Goal: Task Accomplishment & Management: Complete application form

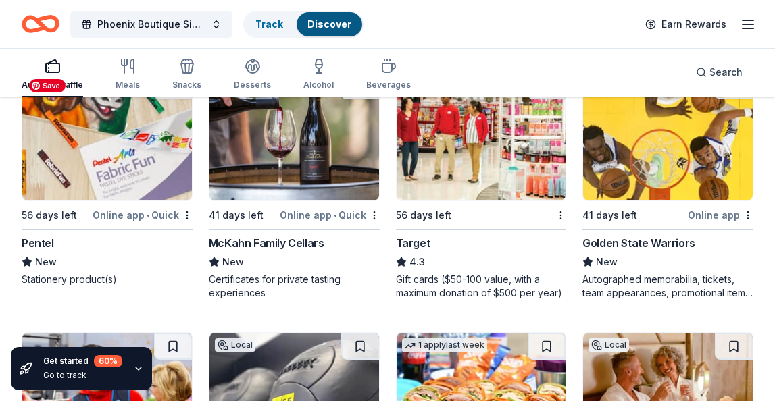
scroll to position [10204, 0]
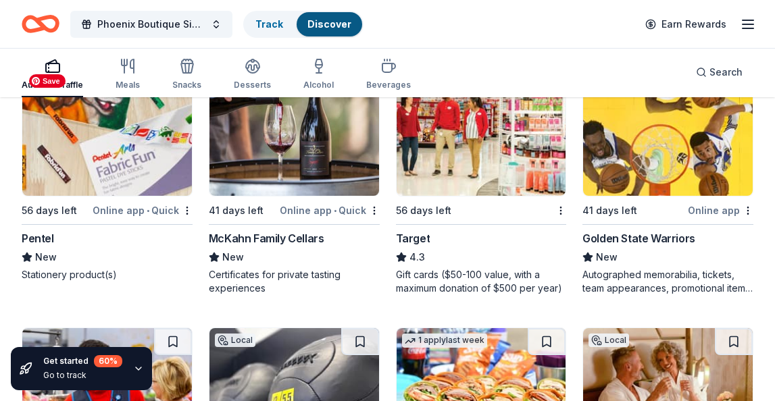
click at [124, 155] on img at bounding box center [107, 132] width 170 height 128
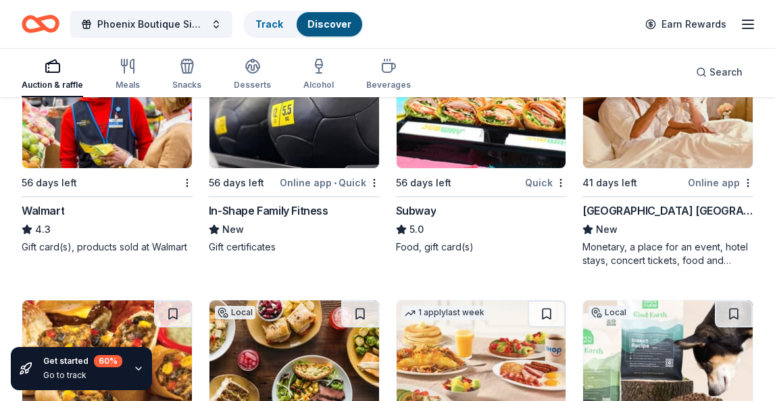
scroll to position [10488, 0]
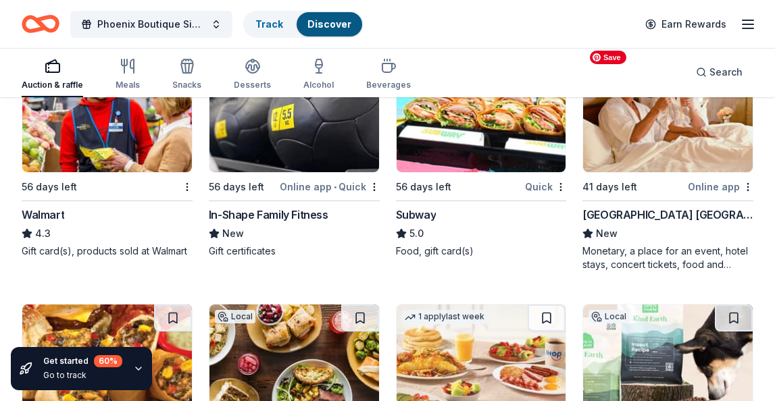
click at [671, 162] on img at bounding box center [668, 108] width 170 height 128
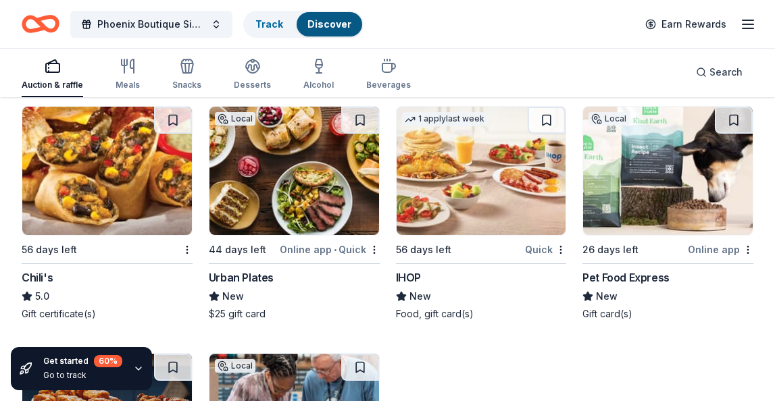
scroll to position [10684, 0]
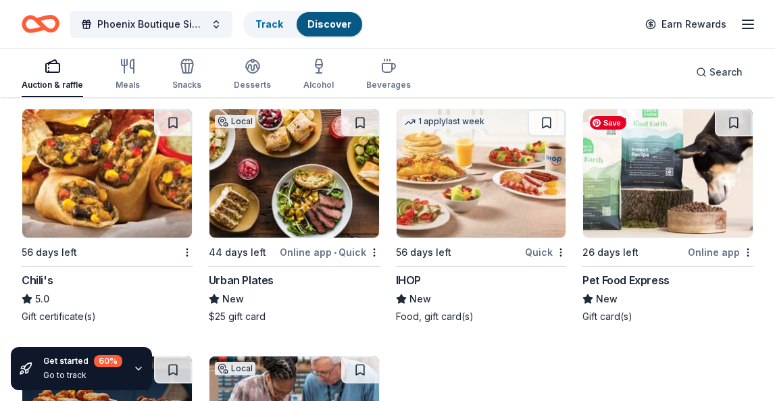
click at [686, 177] on img at bounding box center [668, 173] width 170 height 128
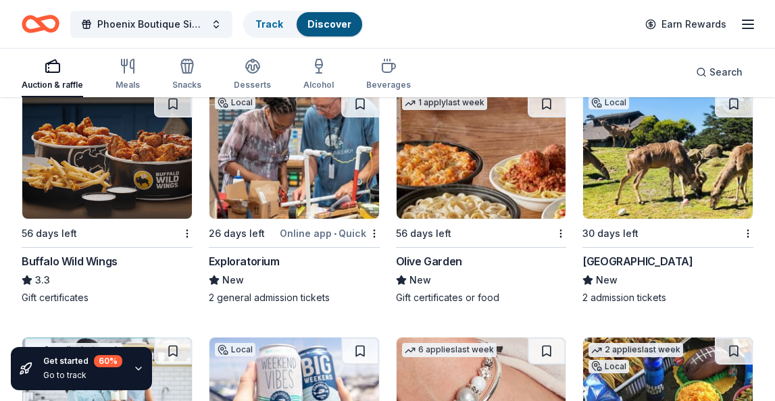
scroll to position [10954, 0]
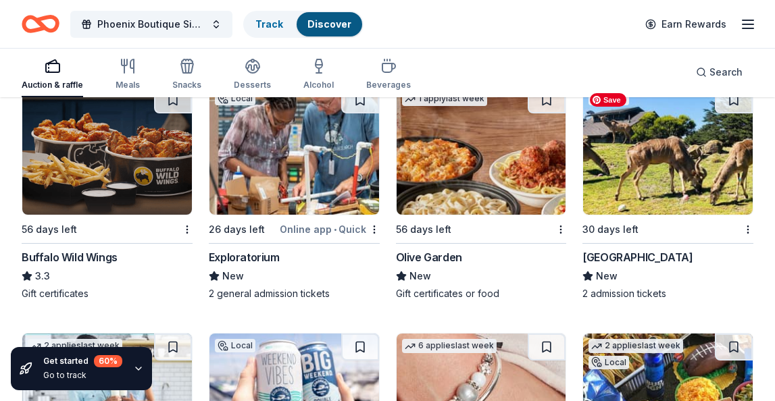
click at [676, 174] on img at bounding box center [668, 150] width 170 height 128
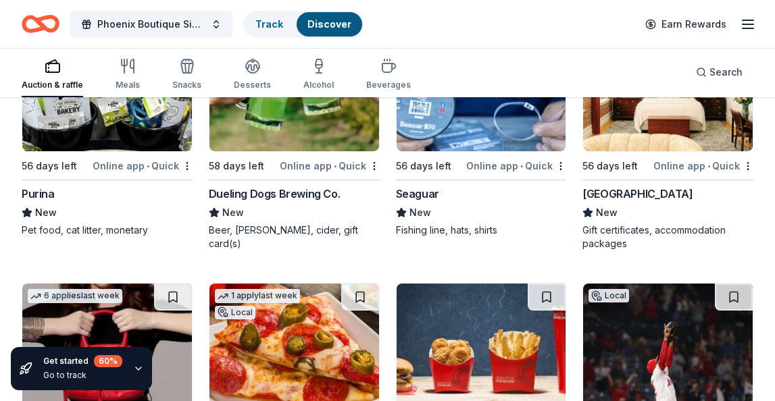
scroll to position [11504, 0]
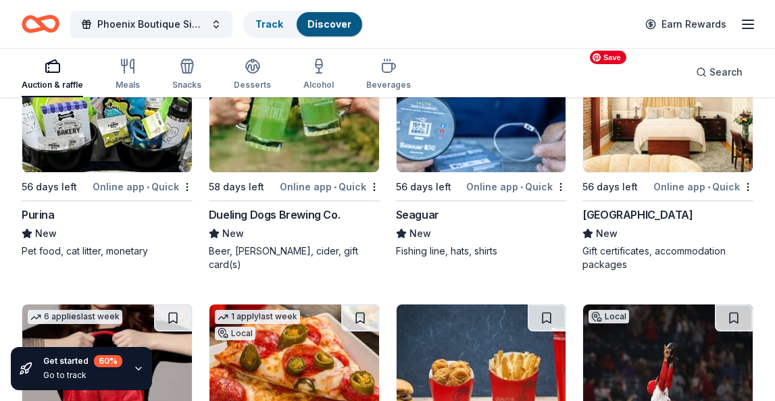
click at [667, 143] on img at bounding box center [668, 108] width 170 height 128
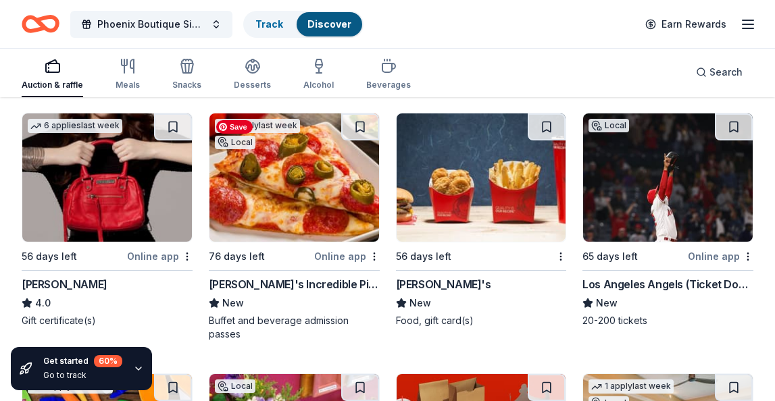
scroll to position [11664, 0]
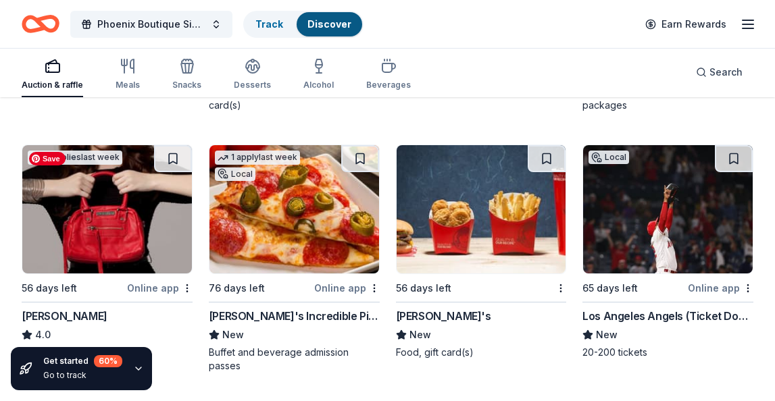
click at [121, 186] on img at bounding box center [107, 209] width 170 height 128
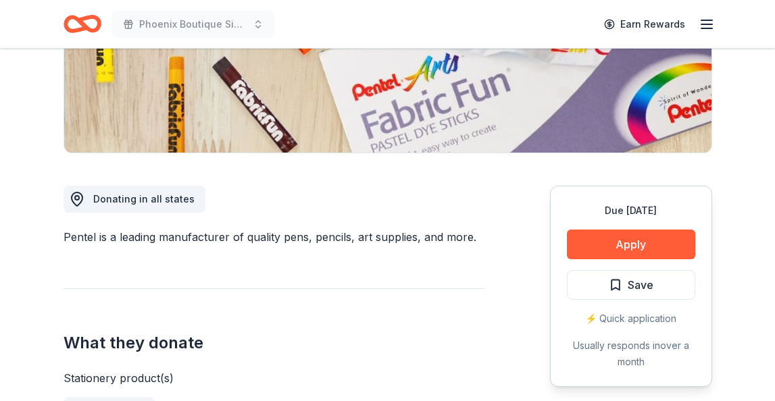
scroll to position [281, 0]
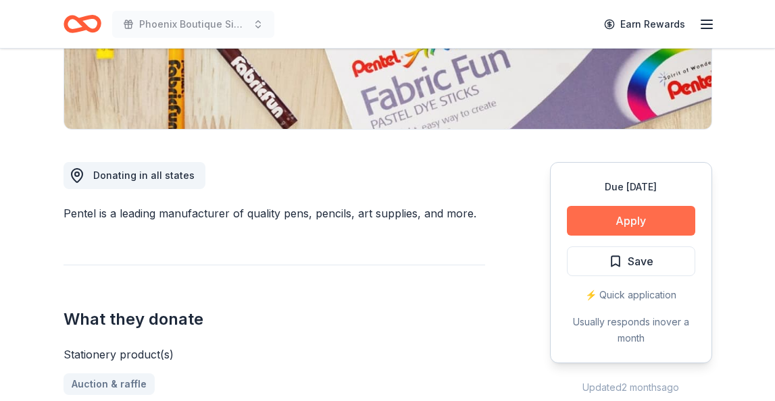
click at [636, 221] on button "Apply" at bounding box center [631, 221] width 128 height 30
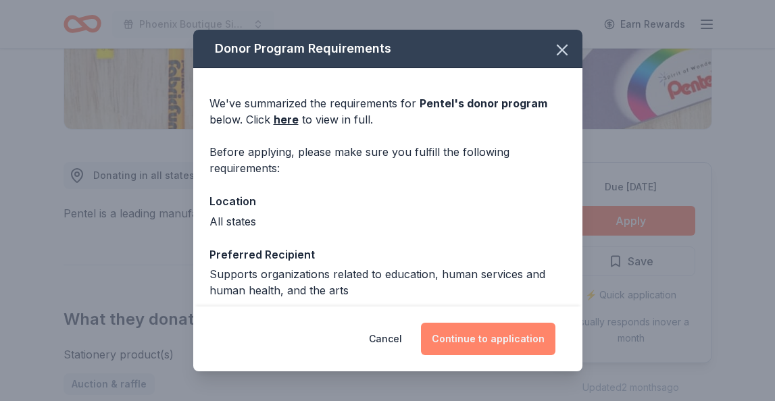
click at [488, 337] on button "Continue to application" at bounding box center [488, 339] width 134 height 32
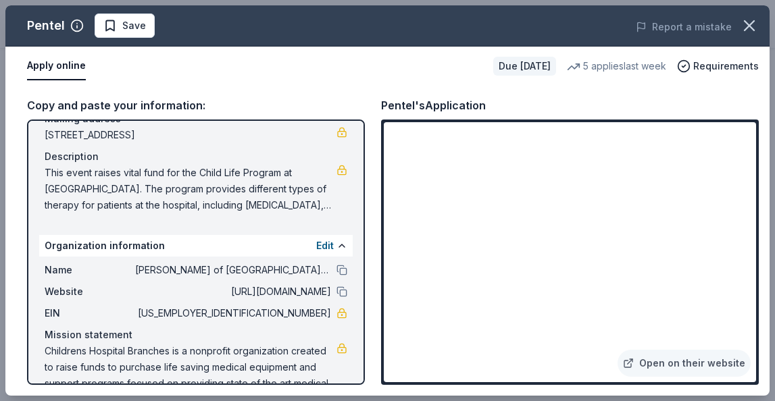
scroll to position [118, 0]
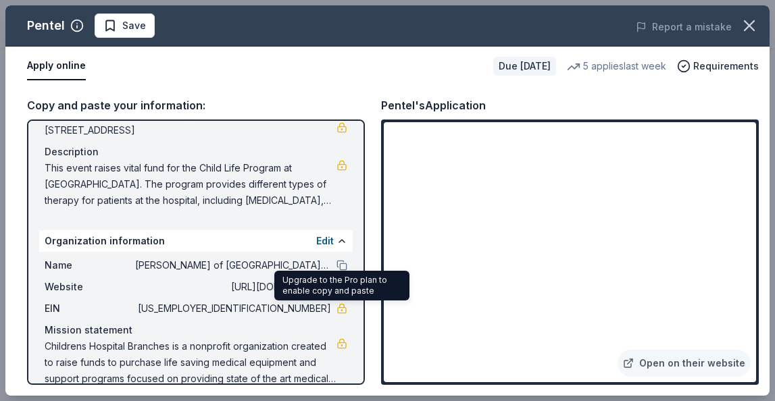
click at [341, 308] on link at bounding box center [341, 308] width 11 height 11
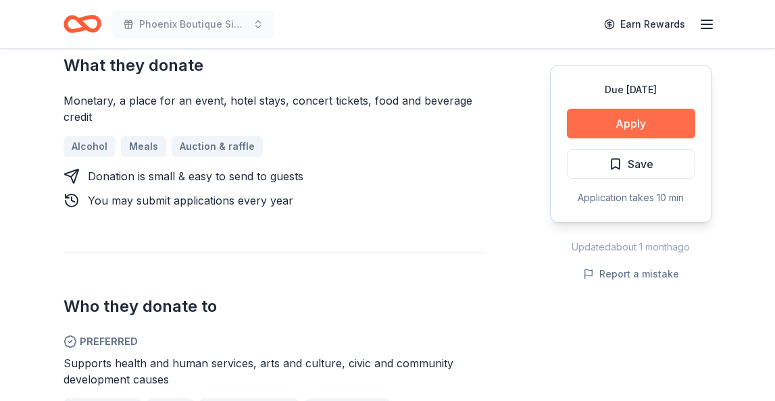
scroll to position [618, 0]
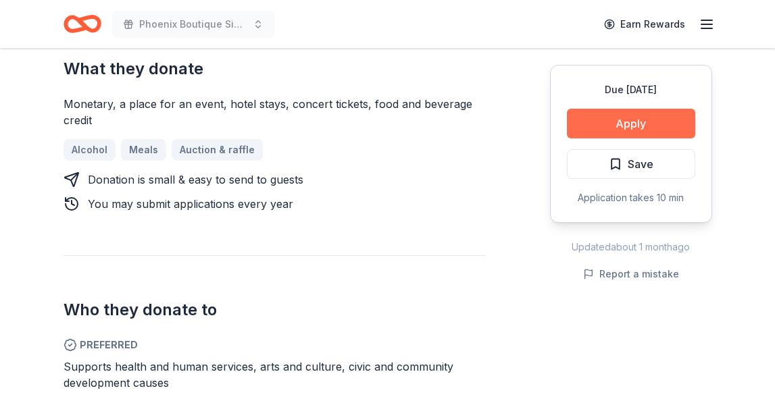
click at [633, 128] on button "Apply" at bounding box center [631, 124] width 128 height 30
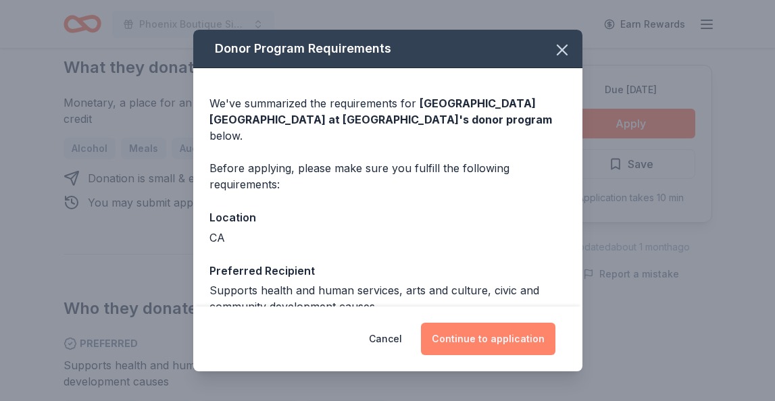
click at [492, 341] on button "Continue to application" at bounding box center [488, 339] width 134 height 32
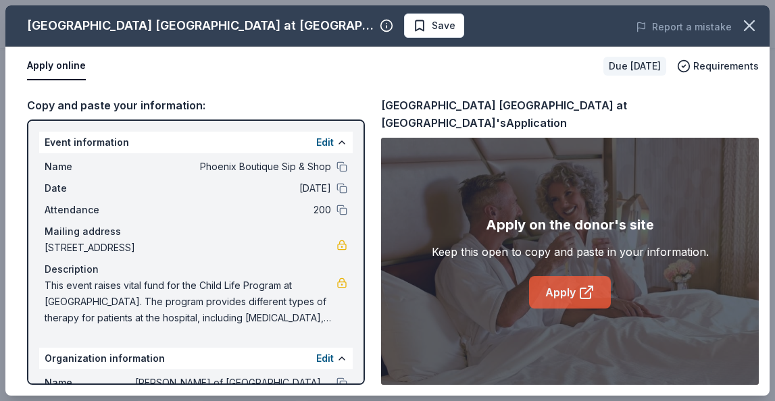
click at [548, 286] on link "Apply" at bounding box center [570, 292] width 82 height 32
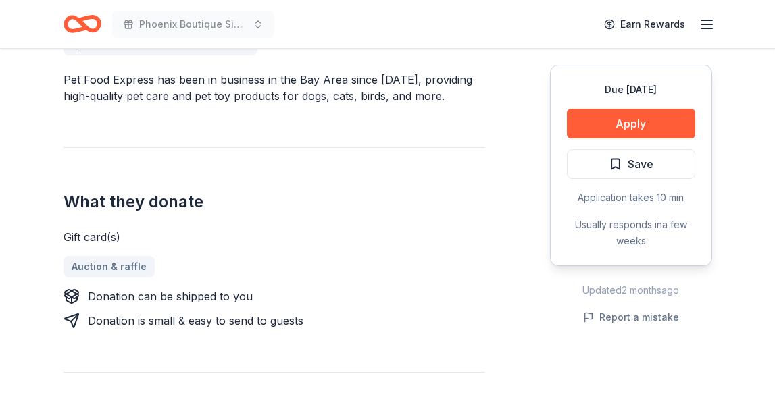
scroll to position [417, 0]
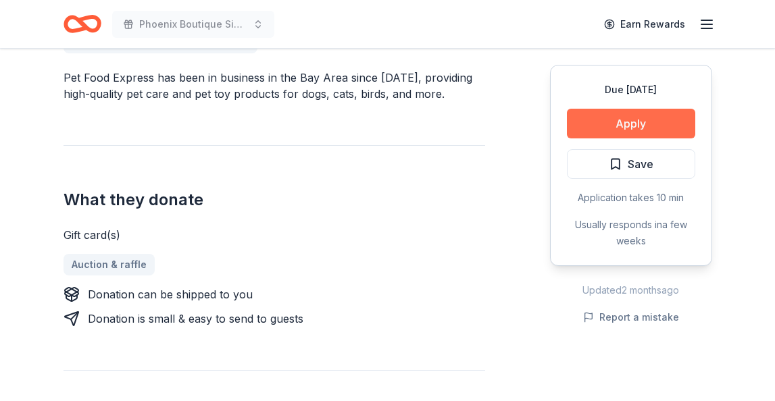
click at [621, 122] on button "Apply" at bounding box center [631, 124] width 128 height 30
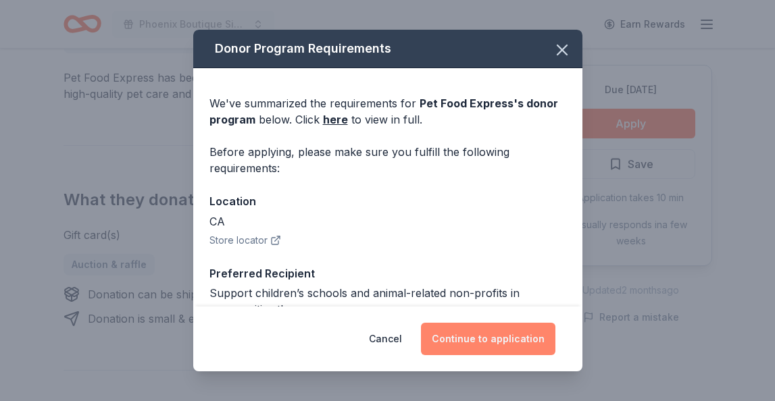
click at [513, 338] on button "Continue to application" at bounding box center [488, 339] width 134 height 32
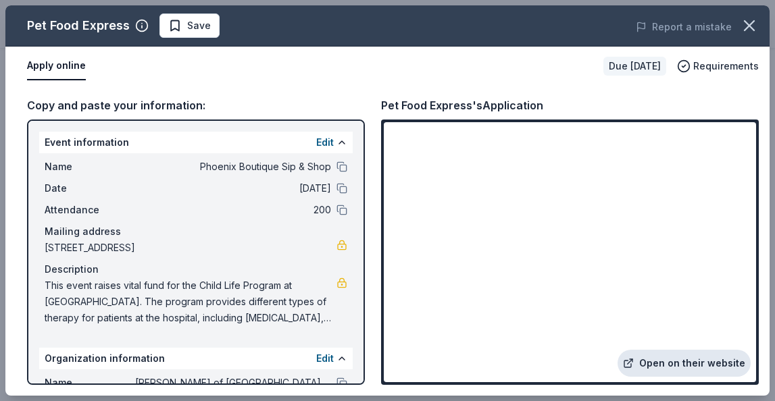
click at [674, 366] on link "Open on their website" at bounding box center [684, 363] width 133 height 27
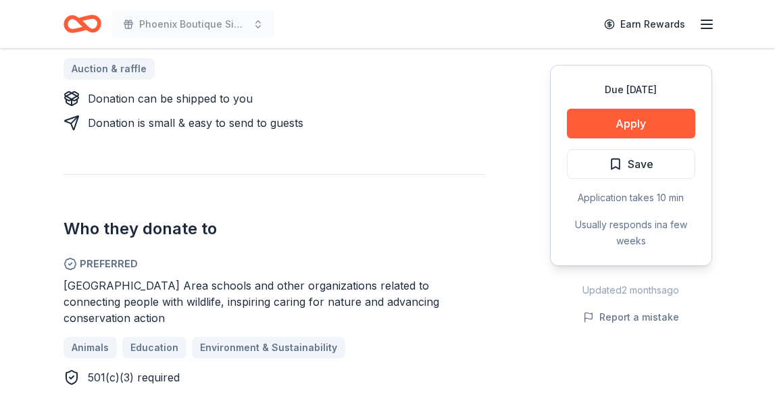
scroll to position [630, 0]
click at [635, 122] on button "Apply" at bounding box center [631, 124] width 128 height 30
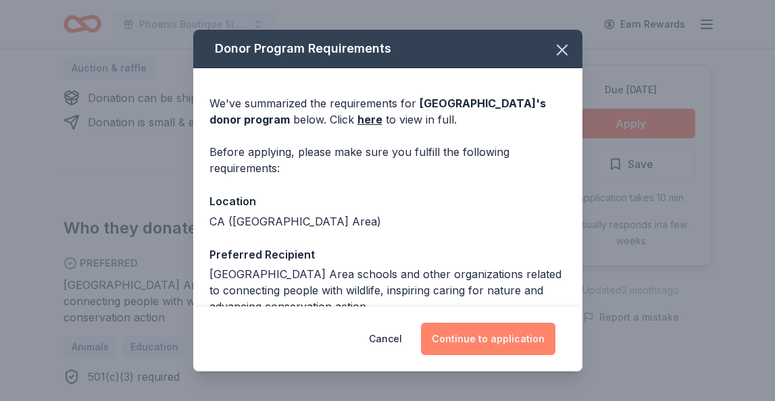
click at [488, 332] on button "Continue to application" at bounding box center [488, 339] width 134 height 32
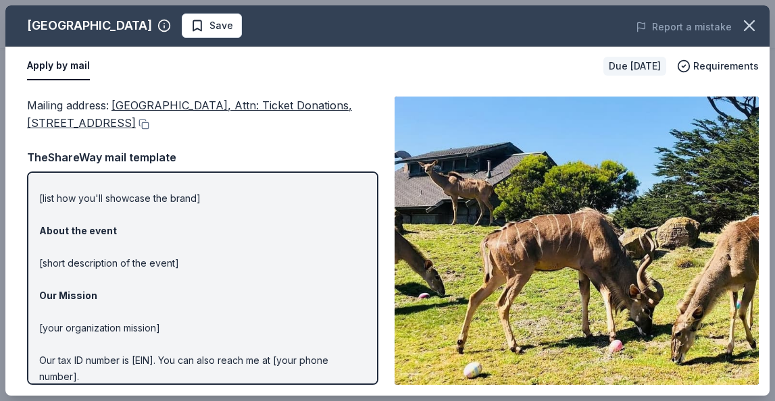
scroll to position [0, 0]
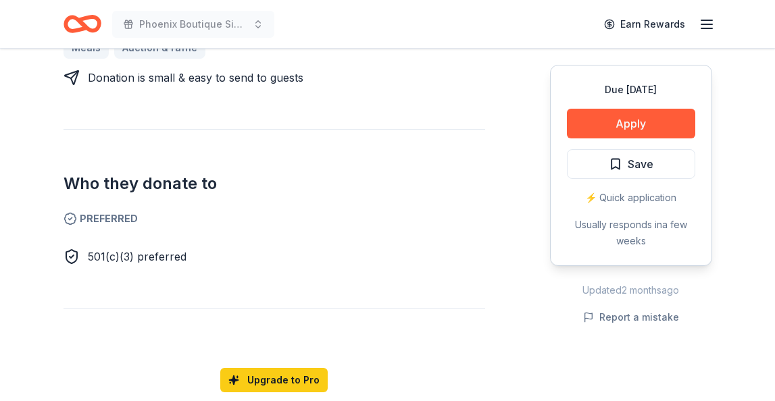
scroll to position [665, 0]
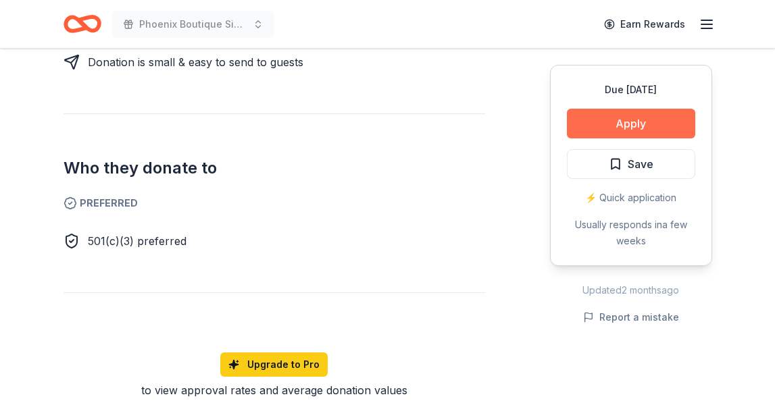
click at [628, 123] on button "Apply" at bounding box center [631, 124] width 128 height 30
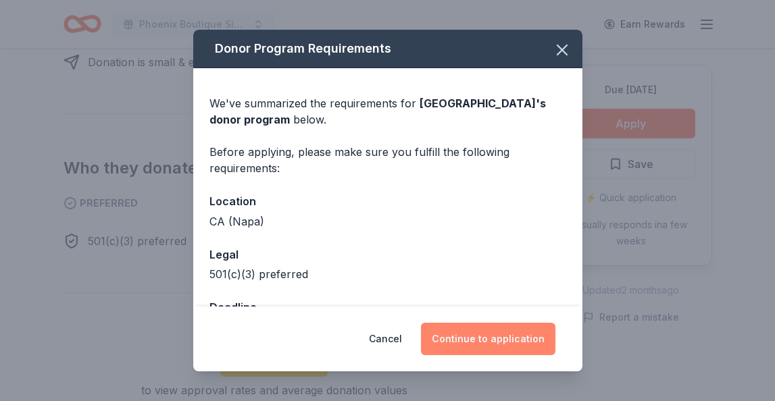
click at [494, 338] on button "Continue to application" at bounding box center [488, 339] width 134 height 32
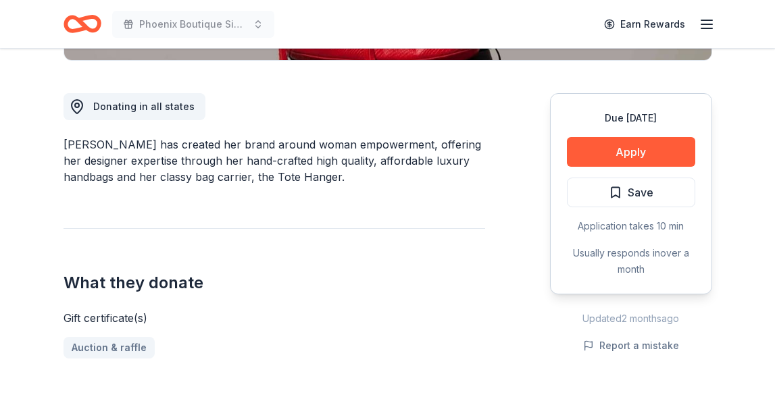
scroll to position [351, 0]
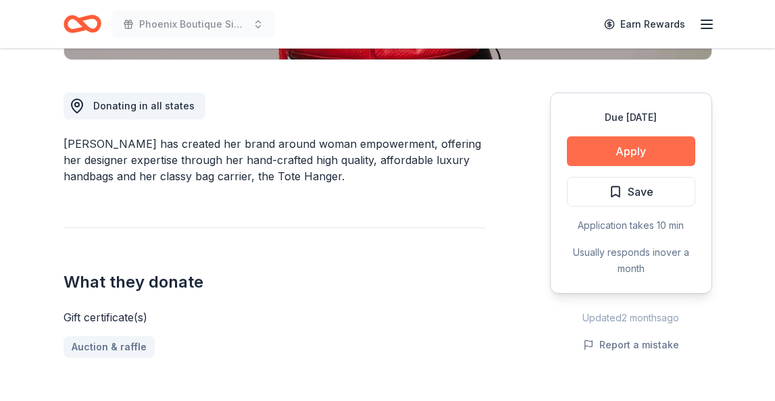
click at [649, 153] on button "Apply" at bounding box center [631, 151] width 128 height 30
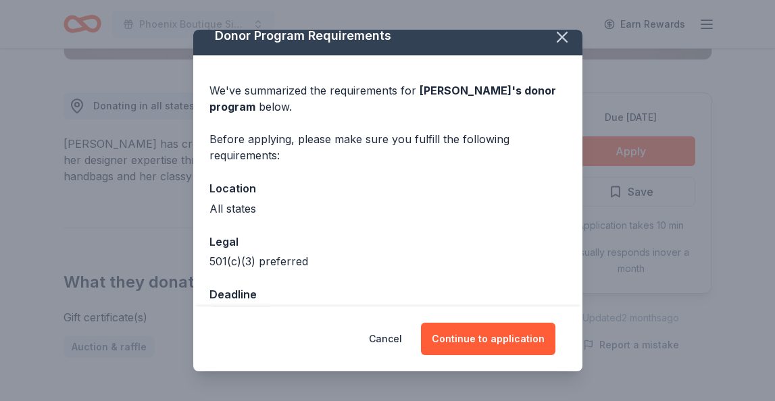
scroll to position [47, 0]
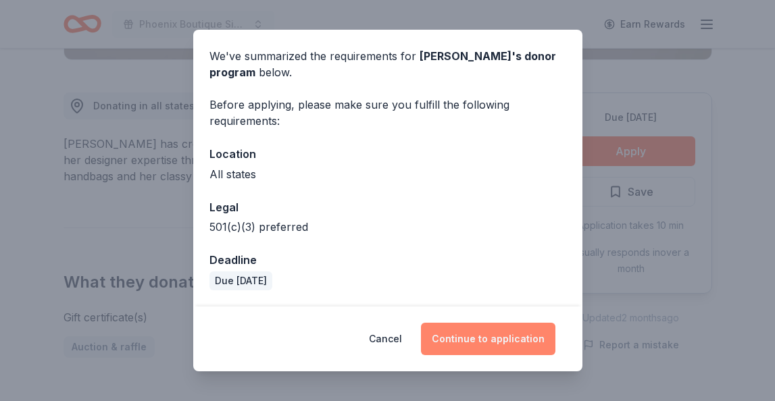
click at [480, 334] on button "Continue to application" at bounding box center [488, 339] width 134 height 32
